Goal: Check status: Check status

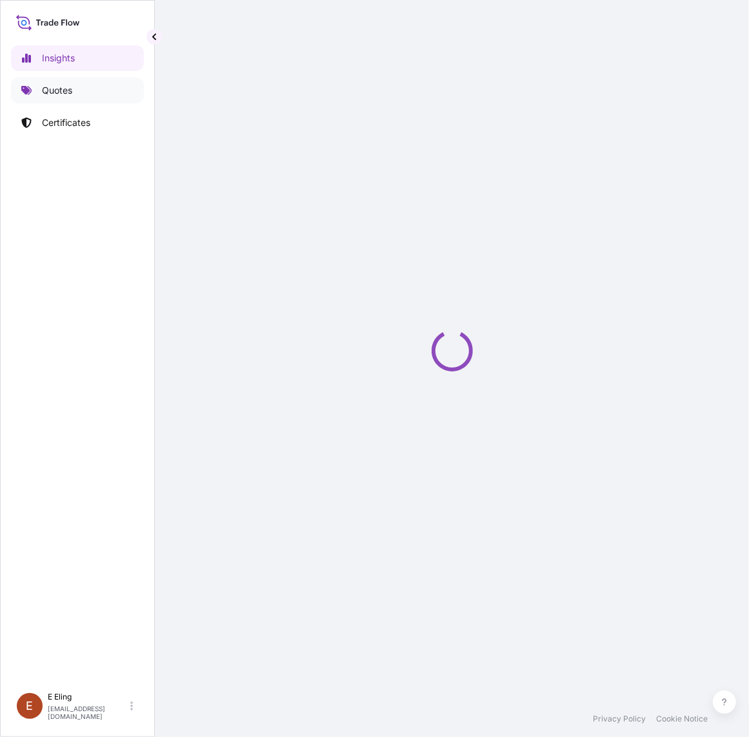
select select "2025"
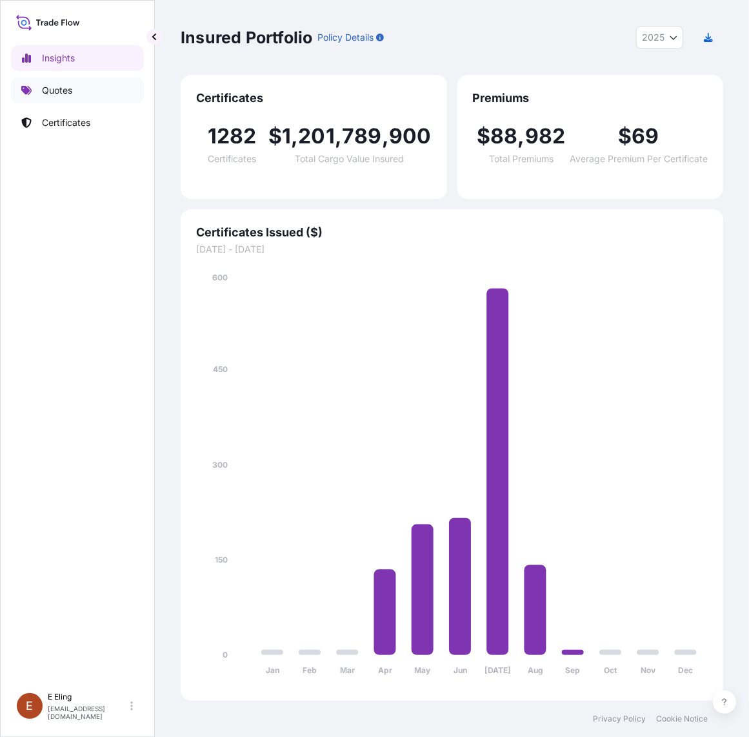
click at [100, 95] on link "Quotes" at bounding box center [77, 90] width 133 height 26
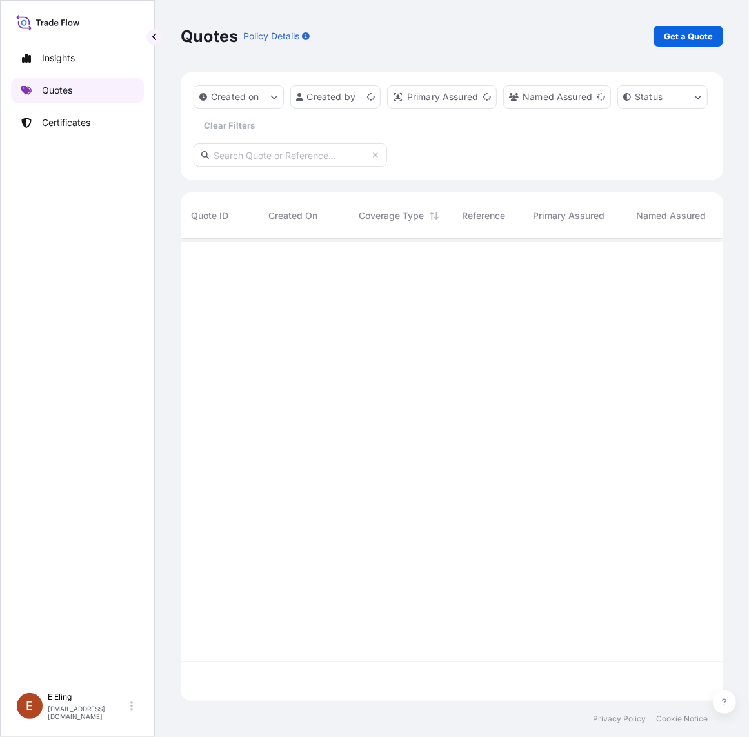
scroll to position [456, 531]
click at [53, 95] on p "Quotes" at bounding box center [57, 90] width 30 height 13
click at [337, 270] on div "[DATE] [PERSON_NAME]" at bounding box center [304, 260] width 70 height 25
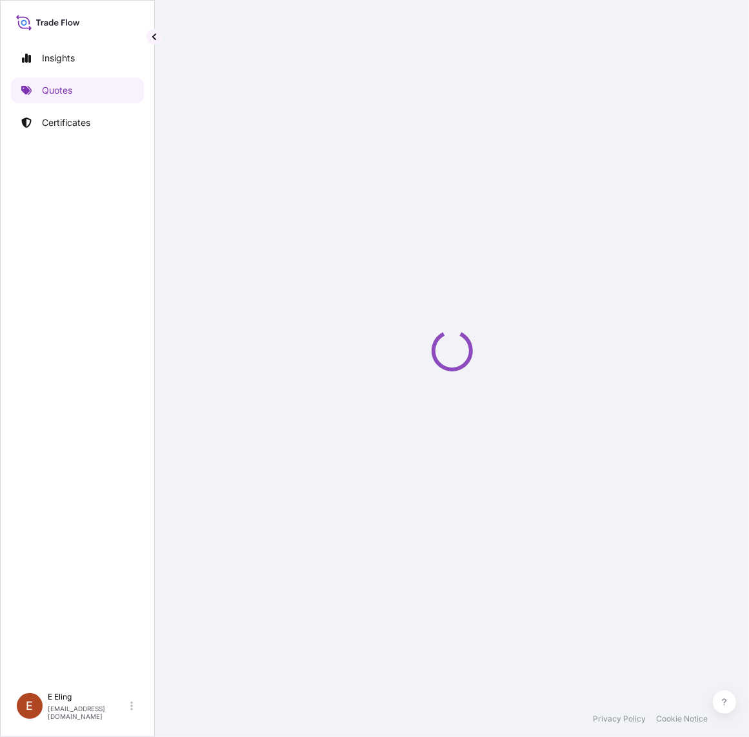
select select "INSTALLATION"
select select "Installation"
select select "Yes"
select select "[GEOGRAPHIC_DATA]"
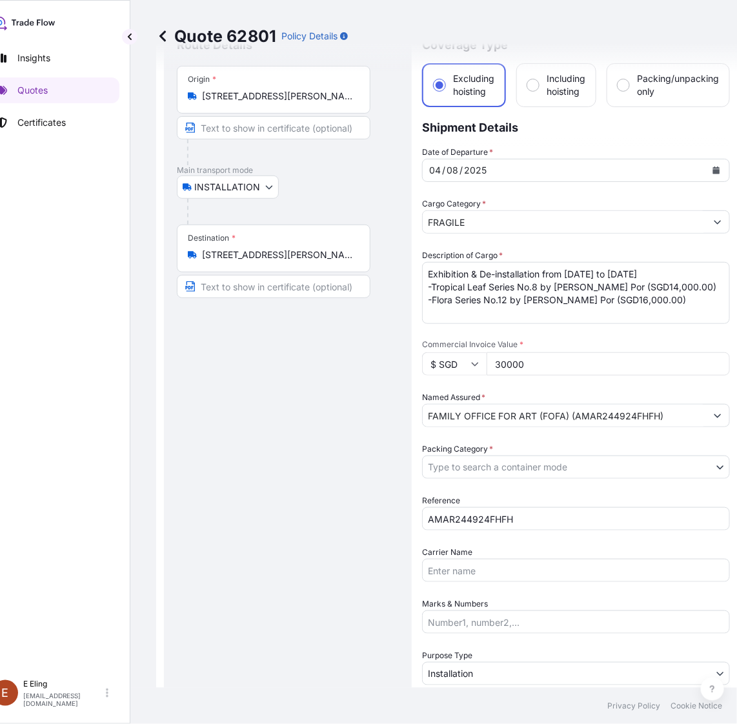
scroll to position [81, 0]
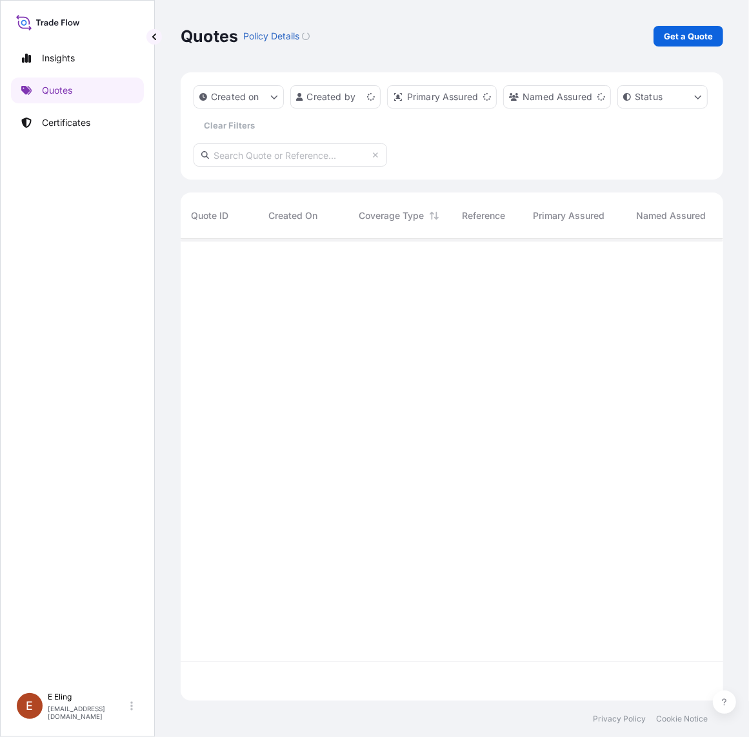
scroll to position [456, 531]
click at [520, 258] on div "AMAR244924FHFH" at bounding box center [487, 260] width 71 height 43
